Goal: Navigation & Orientation: Find specific page/section

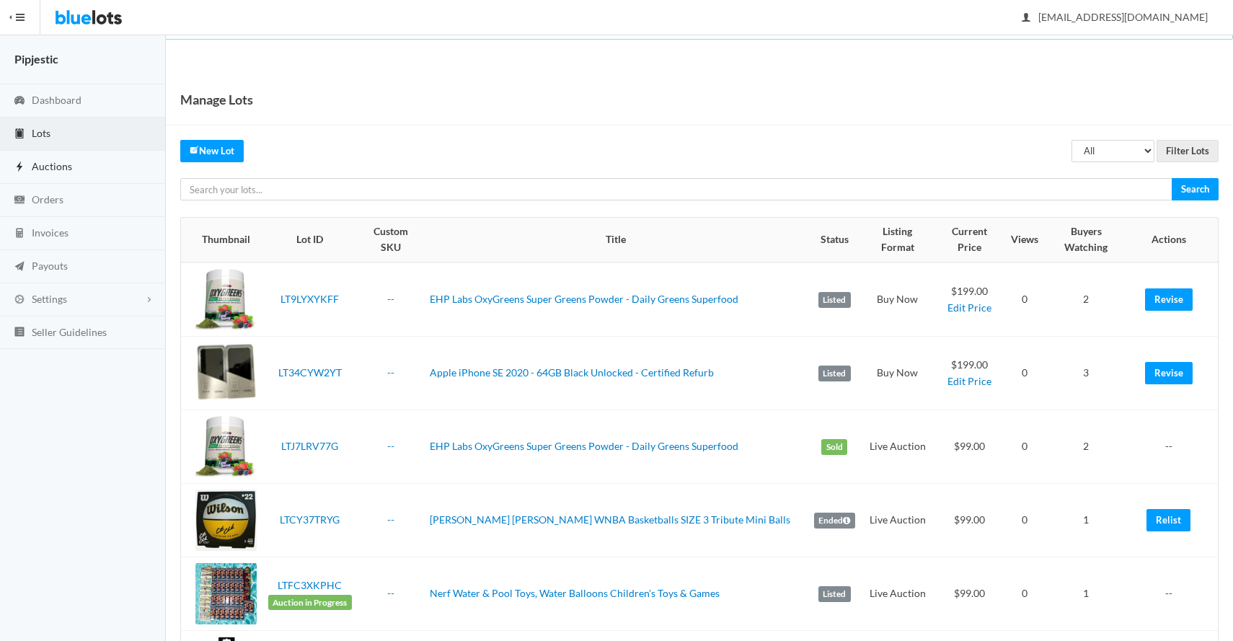
click at [59, 168] on span "Auctions" at bounding box center [52, 166] width 40 height 12
